Goal: Navigation & Orientation: Find specific page/section

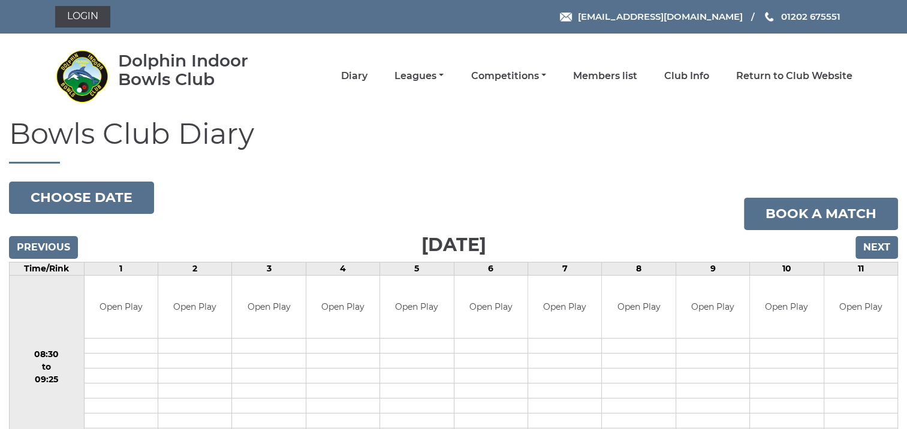
click at [414, 156] on h1 "Bowls Club Diary" at bounding box center [453, 141] width 889 height 46
click at [420, 77] on link "Leagues" at bounding box center [418, 77] width 49 height 13
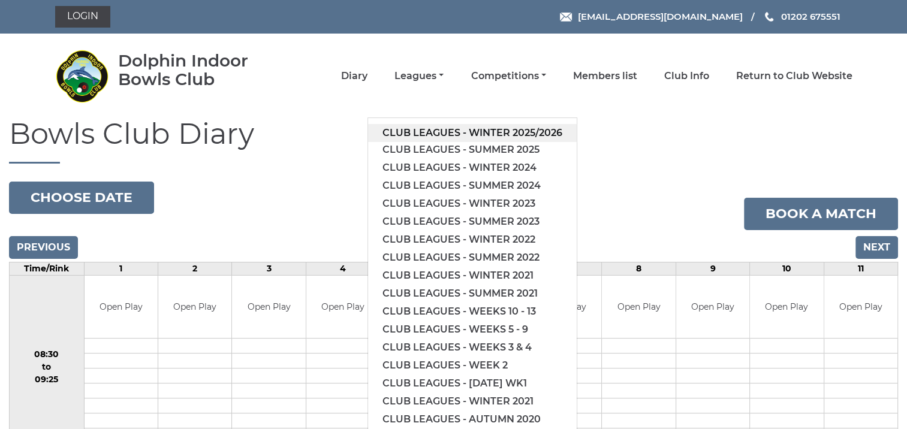
click at [472, 129] on link "Club leagues - Winter 2025/2026" at bounding box center [472, 133] width 209 height 18
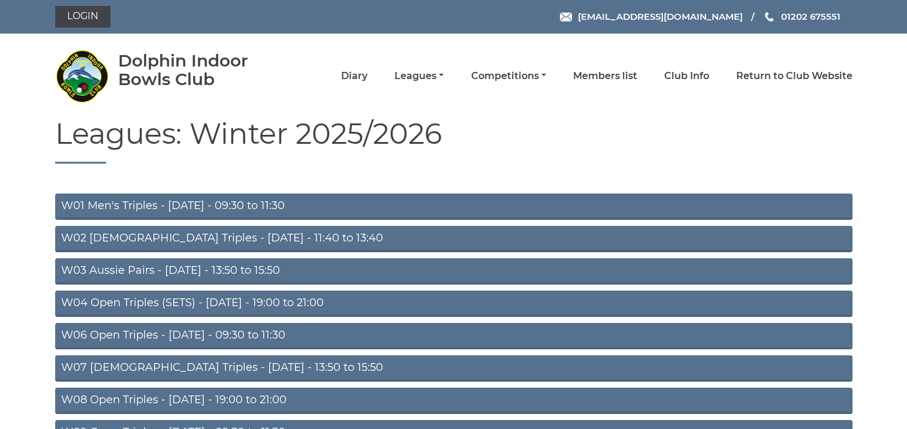
click at [296, 362] on link "W07 [DEMOGRAPHIC_DATA] Triples - [DATE] - 13:50 to 15:50" at bounding box center [453, 368] width 797 height 26
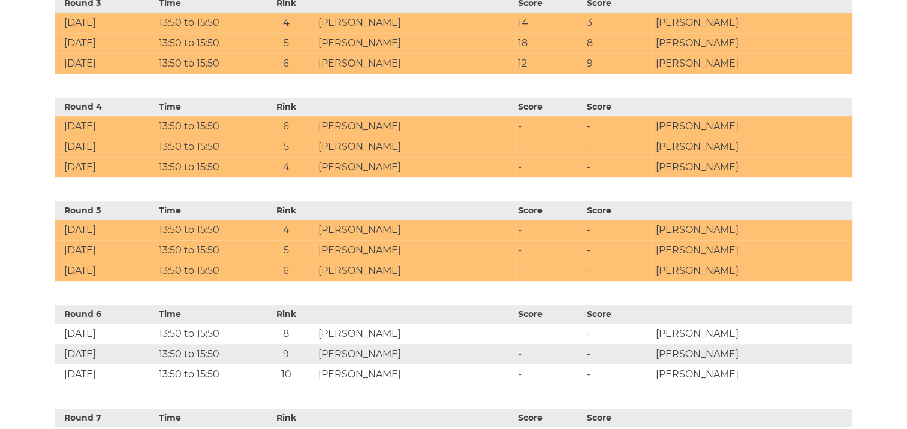
scroll to position [766, 0]
